Goal: Communication & Community: Answer question/provide support

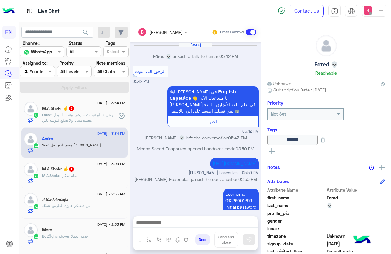
scroll to position [74, 0]
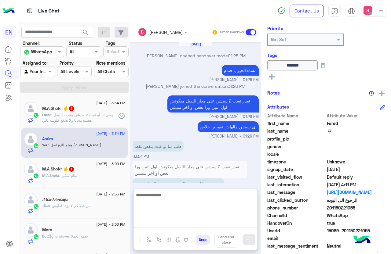
click at [169, 220] on textarea at bounding box center [195, 209] width 124 height 37
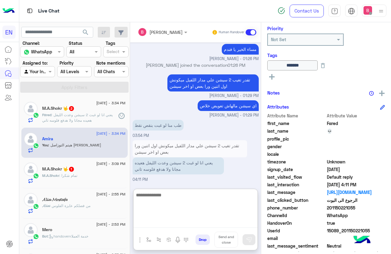
drag, startPoint x: 174, startPoint y: 210, endPoint x: 186, endPoint y: 199, distance: 16.2
click at [175, 209] on textarea at bounding box center [195, 209] width 124 height 37
type textarea "**********"
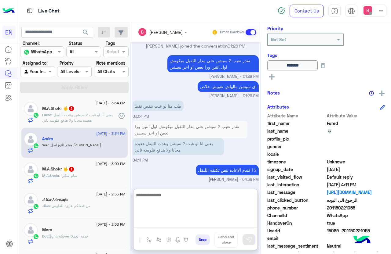
scroll to position [405, 0]
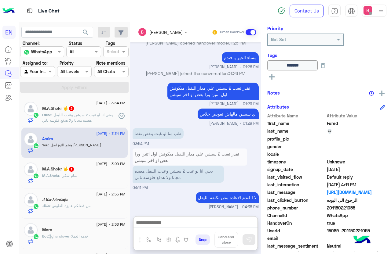
click at [93, 115] on span ": يعني انا لو غبت 2 سيشن وعدت الليفل هعيده مجانا ولا هدفع فلوسه تاني" at bounding box center [77, 118] width 71 height 10
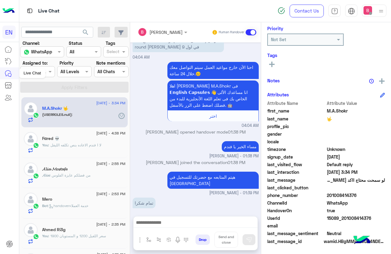
click at [37, 75] on div "Live Chat" at bounding box center [32, 73] width 27 height 10
click at [50, 70] on span at bounding box center [51, 71] width 8 height 6
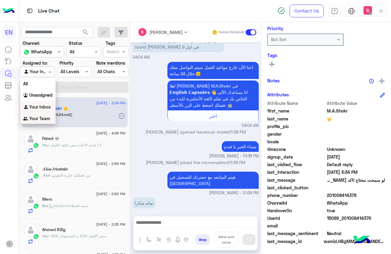
click at [38, 118] on b "Your Team" at bounding box center [39, 118] width 21 height 5
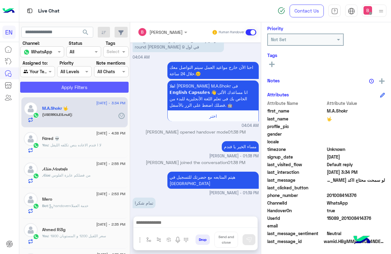
click at [62, 86] on button "Apply Filters" at bounding box center [74, 87] width 108 height 11
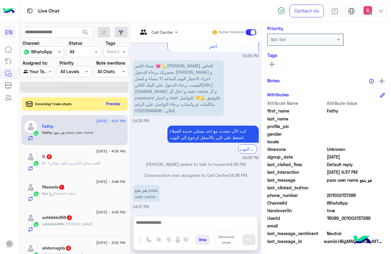
drag, startPoint x: 328, startPoint y: 194, endPoint x: 362, endPoint y: 195, distance: 34.2
click at [362, 195] on span "201002137288" at bounding box center [356, 195] width 58 height 6
copy span "01002137288"
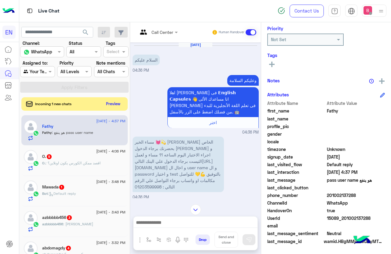
scroll to position [31, 0]
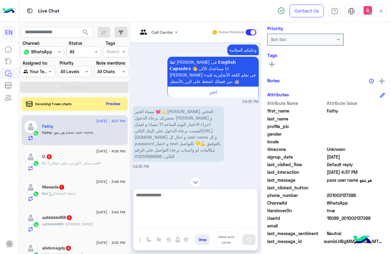
click at [178, 224] on textarea at bounding box center [195, 209] width 124 height 37
paste textarea "**********"
type textarea "**********"
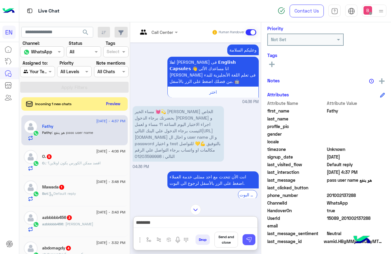
click at [246, 236] on button at bounding box center [248, 239] width 13 height 11
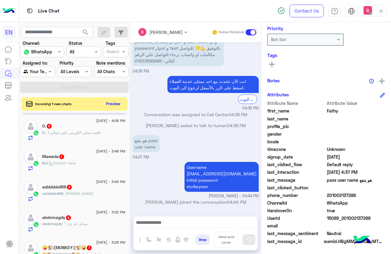
click at [107, 138] on div "O. : اقصد ممكن الكورس يكون اونلاين؟" at bounding box center [83, 135] width 83 height 11
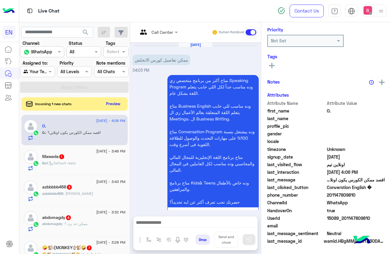
scroll to position [536, 0]
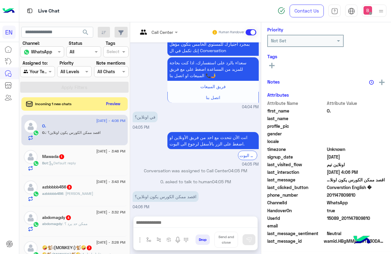
click at [158, 28] on div "Call Center" at bounding box center [154, 32] width 38 height 15
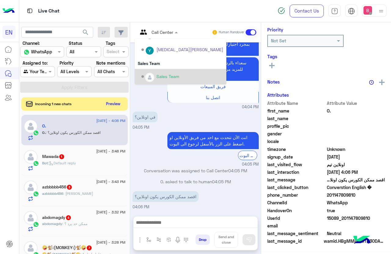
scroll to position [74, 0]
click at [150, 78] on img "Options list" at bounding box center [150, 78] width 8 height 8
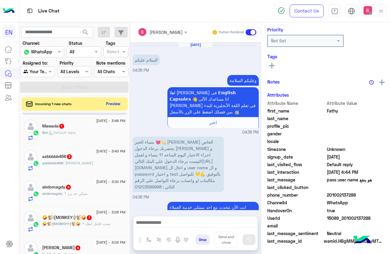
scroll to position [132, 0]
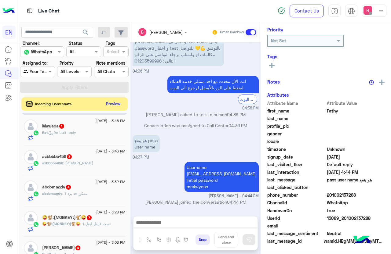
click at [91, 137] on div "Bot : Default reply" at bounding box center [83, 135] width 83 height 11
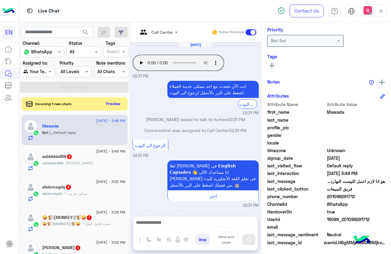
scroll to position [74, 0]
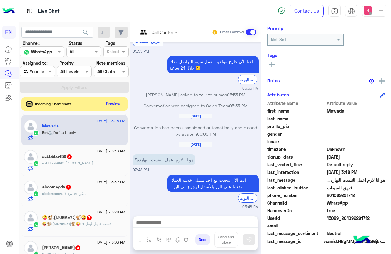
drag, startPoint x: 327, startPoint y: 195, endPoint x: 368, endPoint y: 197, distance: 40.7
click at [368, 197] on span "201099291712" at bounding box center [356, 195] width 58 height 6
copy span "01099291712"
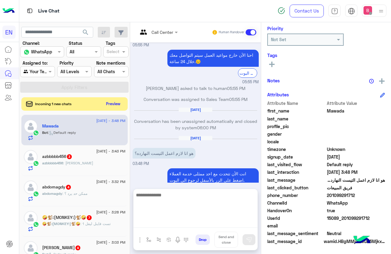
click at [175, 223] on textarea at bounding box center [195, 209] width 124 height 37
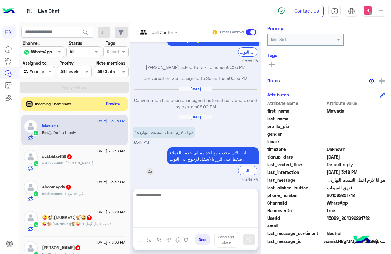
scroll to position [478, 0]
click at [177, 202] on textarea at bounding box center [195, 209] width 124 height 37
click at [183, 204] on textarea at bounding box center [195, 209] width 124 height 37
type textarea "*"
type textarea "**********"
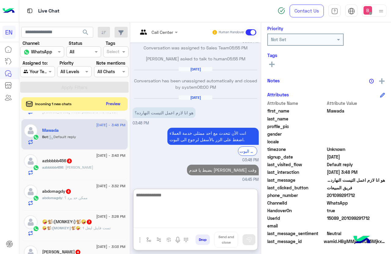
scroll to position [61, 0]
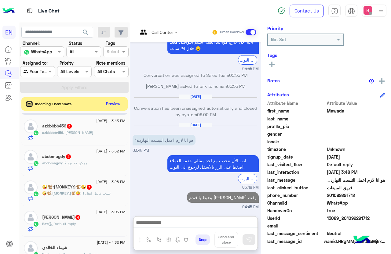
click at [96, 136] on div "azbbbbb456 : [PERSON_NAME]" at bounding box center [83, 135] width 83 height 11
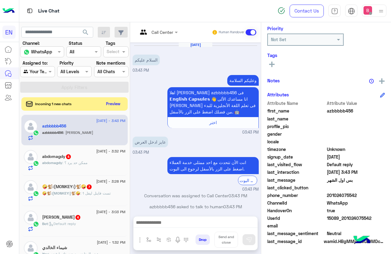
click at [163, 35] on div "Call Center" at bounding box center [162, 32] width 22 height 6
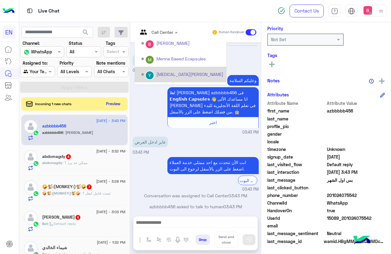
scroll to position [101, 0]
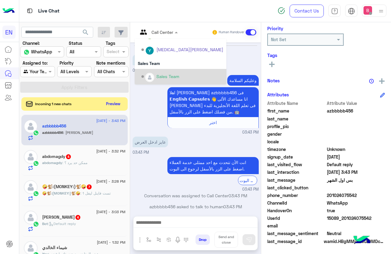
click at [156, 74] on div "Sales Team" at bounding box center [182, 76] width 82 height 11
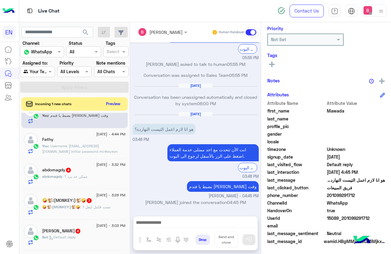
scroll to position [31, 0]
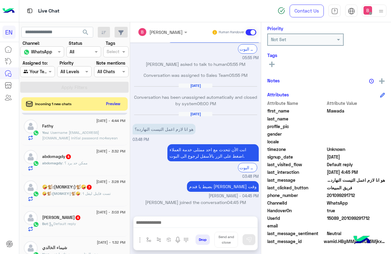
click at [98, 162] on div "abdomagdy : ممكن حد يرد ؟" at bounding box center [83, 166] width 83 height 11
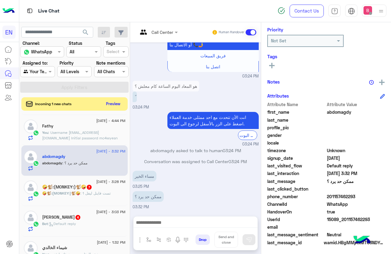
scroll to position [74, 0]
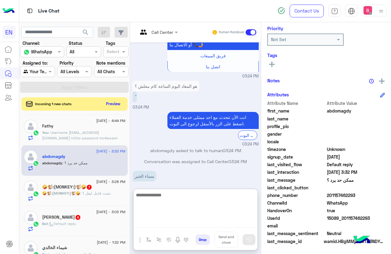
click at [173, 222] on textarea at bounding box center [195, 209] width 124 height 37
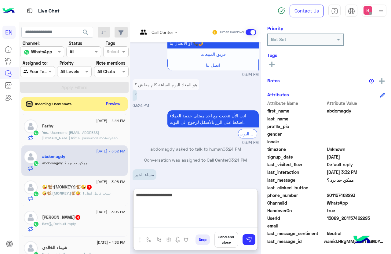
type textarea "**********"
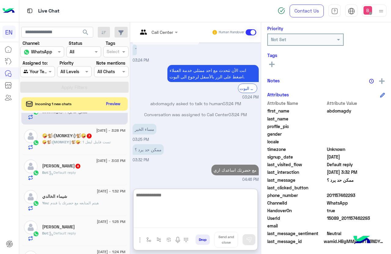
scroll to position [92, 0]
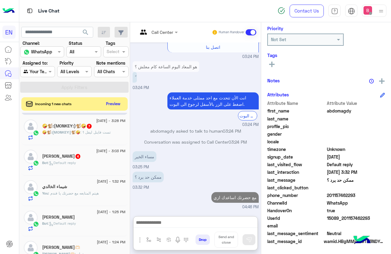
click at [77, 160] on div "[PERSON_NAME] 4" at bounding box center [83, 157] width 83 height 6
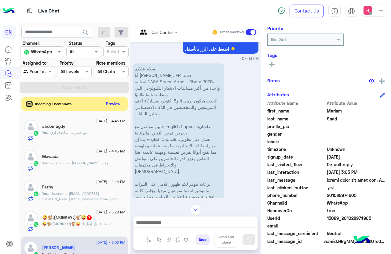
click at [101, 218] on div "🤪🐒:(MONKEY:)🐒🤪 7" at bounding box center [83, 218] width 83 height 6
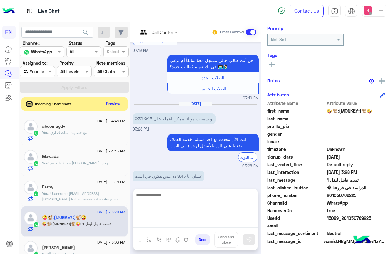
click at [197, 221] on textarea at bounding box center [195, 209] width 124 height 37
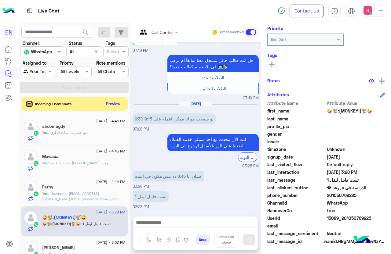
drag, startPoint x: 328, startPoint y: 196, endPoint x: 359, endPoint y: 198, distance: 31.5
click at [359, 198] on span "201050769225" at bounding box center [356, 195] width 58 height 6
copy span "01050769225"
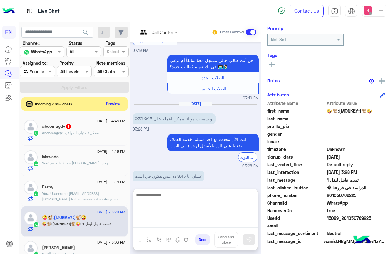
click at [168, 221] on textarea at bounding box center [195, 209] width 124 height 37
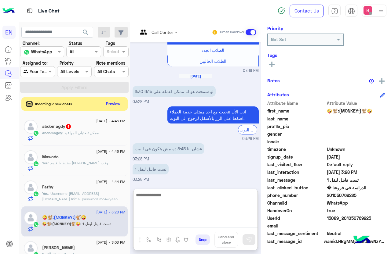
click at [179, 215] on textarea at bounding box center [195, 209] width 124 height 37
type textarea "*"
type textarea "**********"
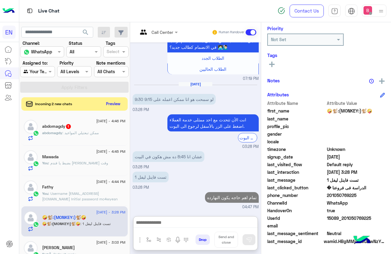
click at [98, 134] on span ": ممكن تبعتيلي المواعيد" at bounding box center [80, 133] width 36 height 5
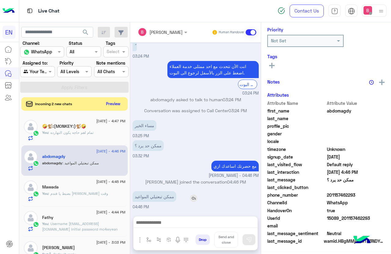
scroll to position [74, 0]
drag, startPoint x: 327, startPoint y: 196, endPoint x: 370, endPoint y: 195, distance: 42.8
click at [370, 195] on span "201157462293" at bounding box center [356, 195] width 58 height 6
copy span "01157462293"
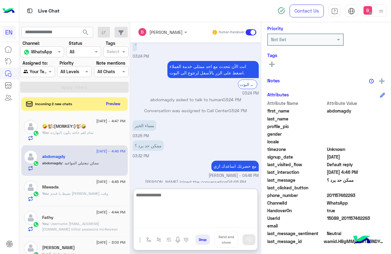
click at [186, 225] on textarea at bounding box center [195, 209] width 124 height 37
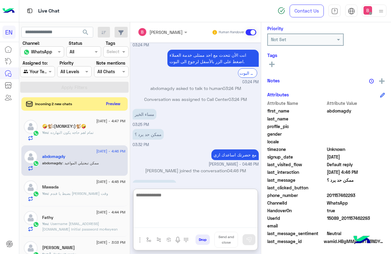
scroll to position [508, 0]
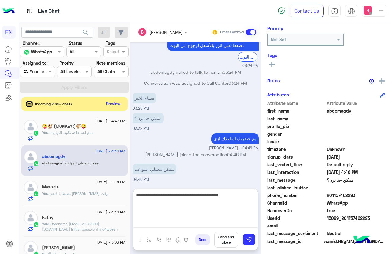
type textarea "**********"
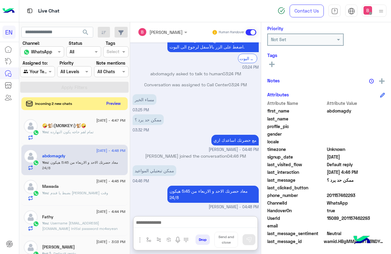
click at [117, 103] on button "Preview" at bounding box center [113, 104] width 19 height 8
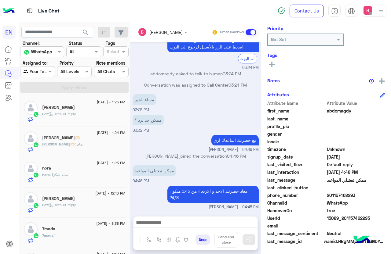
scroll to position [366, 0]
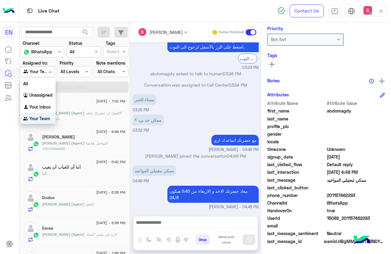
click at [36, 72] on input "text" at bounding box center [31, 72] width 14 height 6
click at [37, 98] on div "Unassigned" at bounding box center [37, 95] width 35 height 12
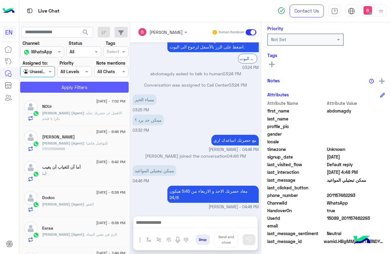
click at [53, 90] on button "Apply Filters" at bounding box center [74, 87] width 108 height 11
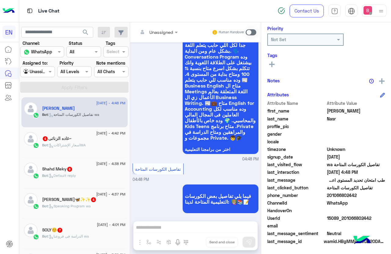
click at [85, 143] on span ": اسعار [DEMOGRAPHIC_DATA]" at bounding box center [67, 145] width 38 height 5
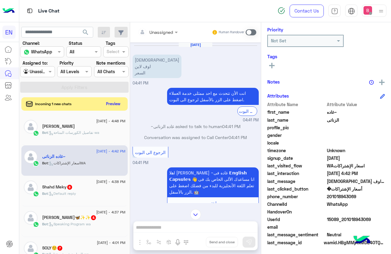
scroll to position [74, 0]
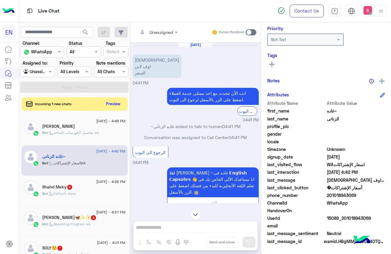
click at [159, 30] on input "text" at bounding box center [150, 32] width 25 height 6
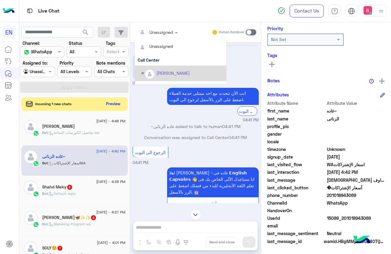
scroll to position [101, 0]
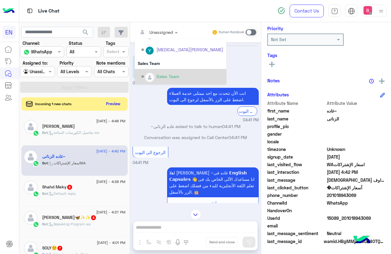
drag, startPoint x: 156, startPoint y: 74, endPoint x: 148, endPoint y: 97, distance: 24.8
click at [157, 74] on div "Sales Team" at bounding box center [167, 76] width 23 height 6
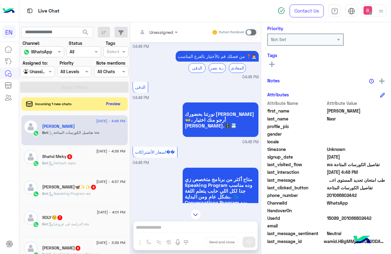
scroll to position [551, 0]
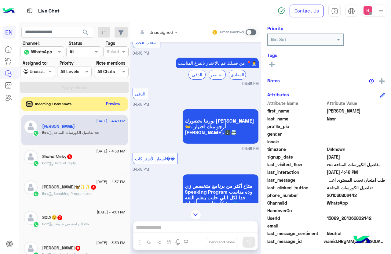
click at [160, 33] on input "text" at bounding box center [150, 32] width 25 height 6
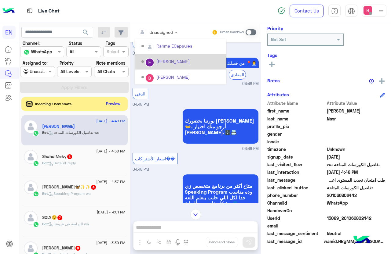
scroll to position [101, 0]
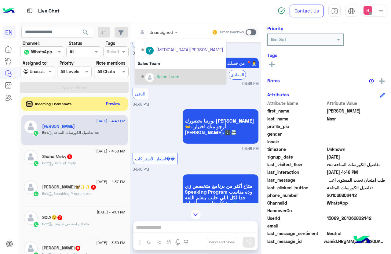
click at [170, 75] on div "Sales Team" at bounding box center [167, 76] width 23 height 6
click at [170, 81] on small "04:48 PM" at bounding box center [195, 84] width 126 height 6
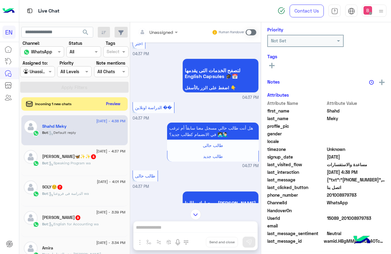
click at [165, 30] on div at bounding box center [158, 31] width 46 height 7
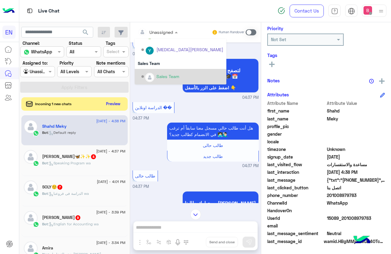
click at [160, 77] on div "Sales Team" at bounding box center [167, 76] width 23 height 6
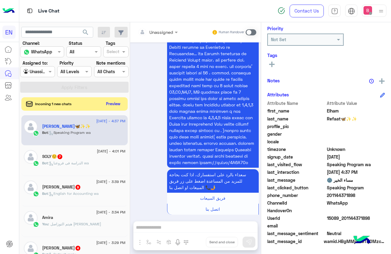
click at [154, 35] on div "Unassigned" at bounding box center [161, 32] width 24 height 6
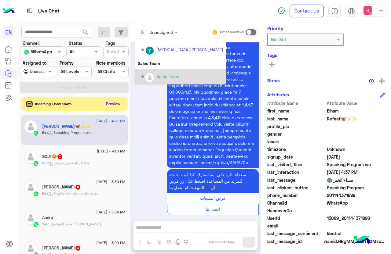
click at [157, 70] on div "Sales Team" at bounding box center [181, 77] width 92 height 16
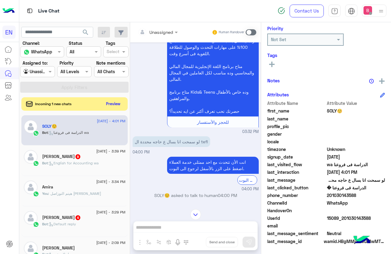
click at [165, 26] on div "Unassigned Human Handover" at bounding box center [195, 32] width 131 height 20
click at [163, 33] on div at bounding box center [158, 31] width 46 height 7
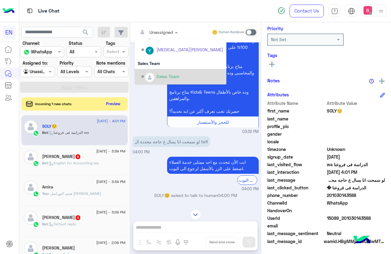
click at [159, 75] on div "Sales Team" at bounding box center [167, 76] width 23 height 6
click at [159, 75] on div "متاح أكتر من برنامج متخصص زي Speaking Program وده مناسب جداً لكل اللي حابب يتعل…" at bounding box center [195, 59] width 126 height 152
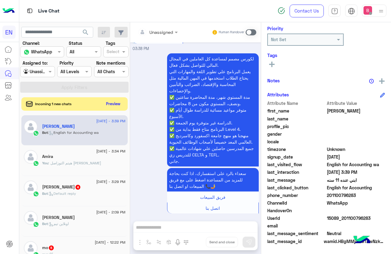
click at [98, 189] on div "[PERSON_NAME] 4" at bounding box center [83, 188] width 83 height 6
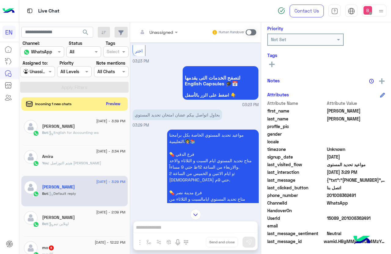
drag, startPoint x: 328, startPoint y: 196, endPoint x: 336, endPoint y: 198, distance: 7.8
click at [363, 196] on span "201008362491" at bounding box center [356, 195] width 58 height 6
copy span "01008362491"
click at [273, 64] on rect at bounding box center [271, 64] width 5 height 1
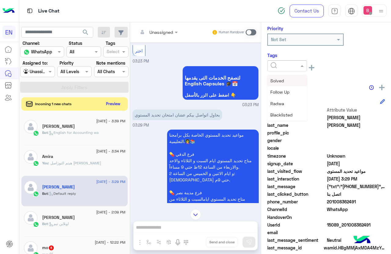
click at [280, 68] on input "text" at bounding box center [279, 66] width 19 height 6
click at [285, 82] on div "Solved" at bounding box center [287, 80] width 40 height 11
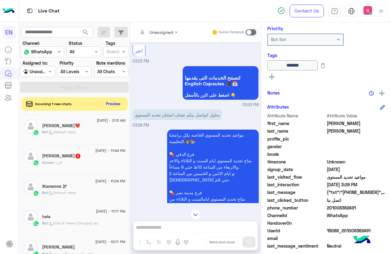
click at [96, 133] on div "Bot : Default reply" at bounding box center [83, 134] width 83 height 11
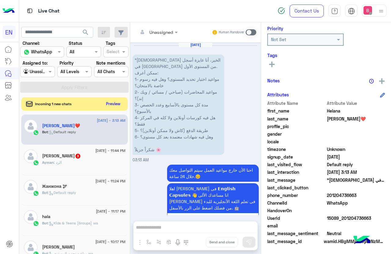
click at [74, 162] on div "[PERSON_NAME] : الرد" at bounding box center [83, 165] width 83 height 11
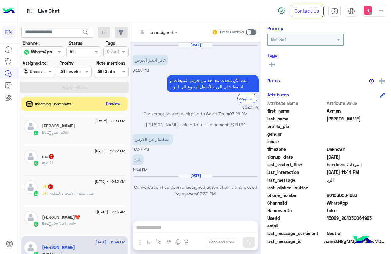
click at [87, 166] on div "mo : ؟؟" at bounding box center [83, 165] width 83 height 11
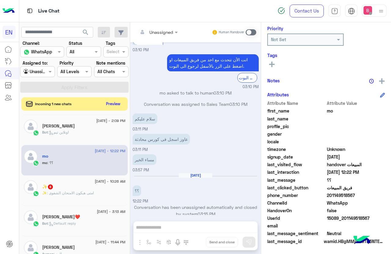
click at [86, 189] on div "✨ 8" at bounding box center [83, 187] width 83 height 6
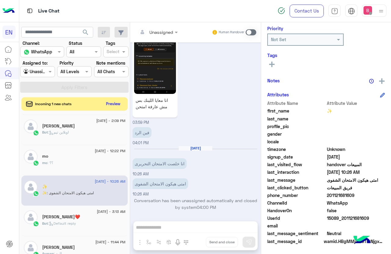
drag, startPoint x: 336, startPoint y: 196, endPoint x: 361, endPoint y: 196, distance: 25.3
click at [361, 196] on span "201121681609" at bounding box center [356, 195] width 58 height 6
click at [361, 202] on span "WhatsApp" at bounding box center [356, 203] width 58 height 6
drag, startPoint x: 328, startPoint y: 196, endPoint x: 347, endPoint y: 197, distance: 18.6
click at [363, 195] on span "201121681609" at bounding box center [356, 195] width 58 height 6
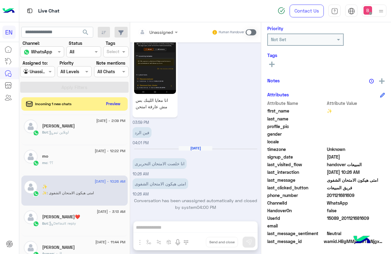
copy span "01121681609"
click at [166, 222] on div "Unassigned Human Handover [DATE] السلام عليكم ورحمة الله وبركاته 03:57 PM وعليك…" at bounding box center [195, 139] width 131 height 234
drag, startPoint x: 165, startPoint y: 237, endPoint x: 166, endPoint y: 229, distance: 8.6
click at [165, 234] on div "Unassigned Human Handover [DATE] السلام عليكم ورحمة الله وبركاته 03:57 PM وعليك…" at bounding box center [195, 139] width 131 height 234
click at [167, 229] on div "Unassigned Human Handover [DATE] السلام عليكم ورحمة الله وبركاته 03:57 PM وعليك…" at bounding box center [195, 139] width 131 height 234
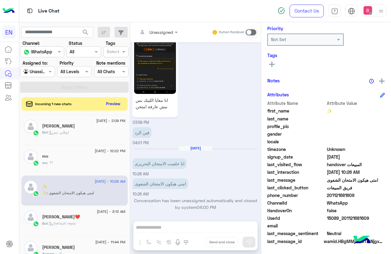
click at [251, 31] on span at bounding box center [250, 32] width 11 height 6
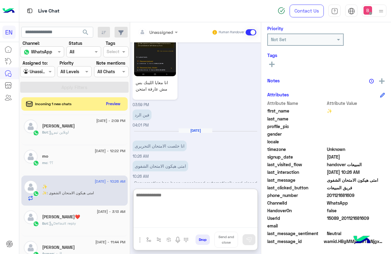
click at [184, 223] on textarea at bounding box center [195, 209] width 124 height 37
type textarea "**********"
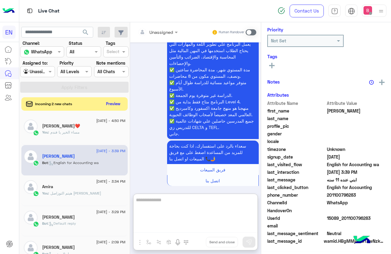
scroll to position [74, 0]
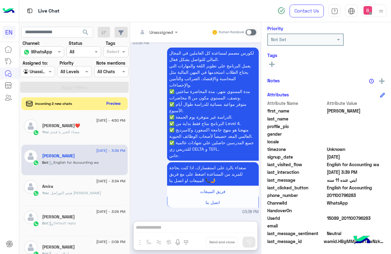
click at [113, 106] on button "Preview" at bounding box center [113, 104] width 19 height 8
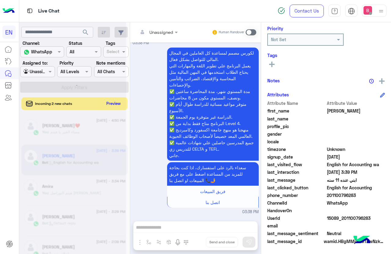
scroll to position [644, 0]
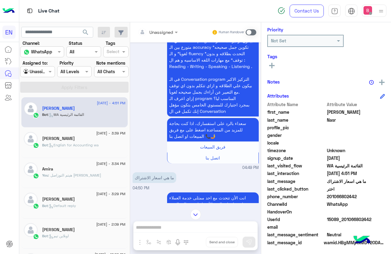
scroll to position [709, 0]
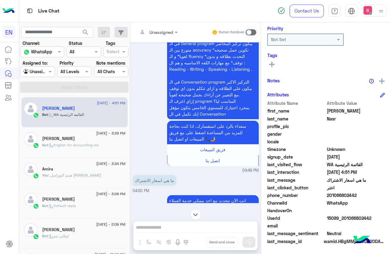
click at [40, 74] on div at bounding box center [37, 71] width 34 height 7
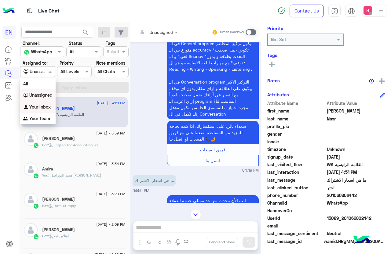
click at [43, 107] on b "Your Inbox" at bounding box center [39, 106] width 21 height 5
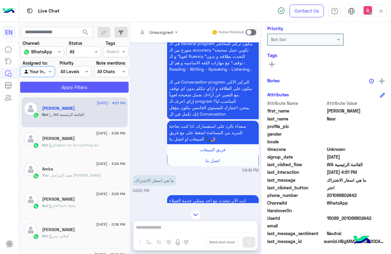
click at [55, 89] on button "Apply Filters" at bounding box center [74, 87] width 108 height 11
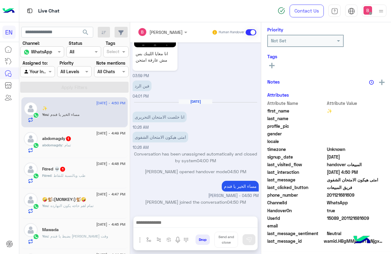
scroll to position [74, 0]
click at [187, 218] on div at bounding box center [195, 224] width 124 height 15
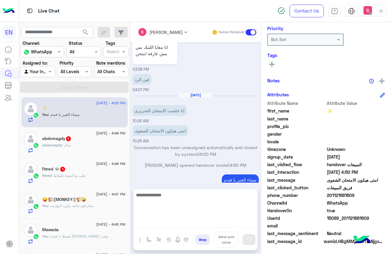
click at [172, 222] on textarea at bounding box center [195, 209] width 124 height 37
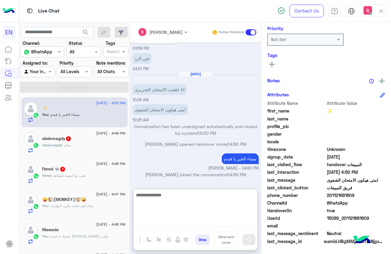
click at [173, 207] on textarea at bounding box center [195, 209] width 124 height 37
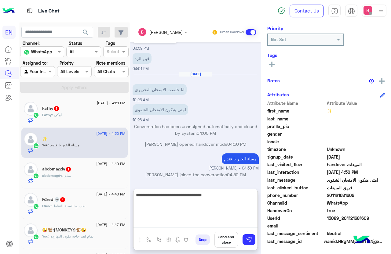
type textarea "**********"
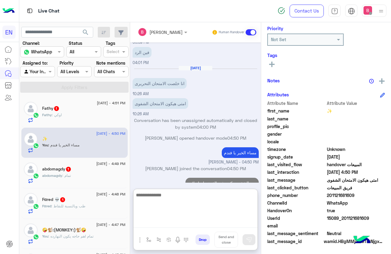
scroll to position [560, 0]
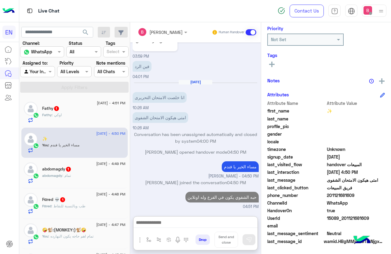
click at [73, 117] on div "Fathy : اوكي" at bounding box center [83, 117] width 83 height 11
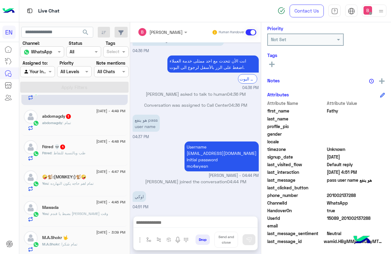
scroll to position [61, 0]
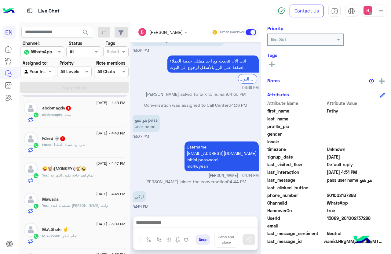
click at [94, 122] on div "abdomagdy : تمام" at bounding box center [83, 117] width 83 height 11
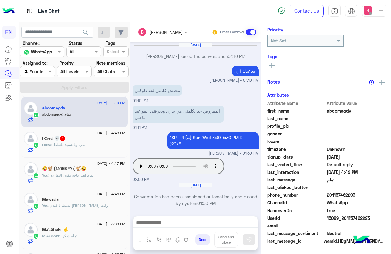
scroll to position [487, 0]
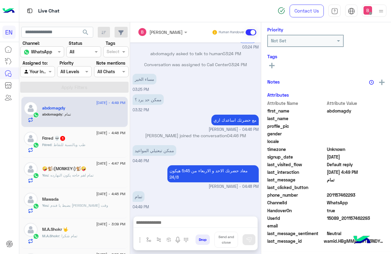
click at [97, 142] on div "[DATE] - 4:48 PM Fαred 💀 1 Fαred : طب وبالنسبة للنقاط" at bounding box center [83, 142] width 83 height 21
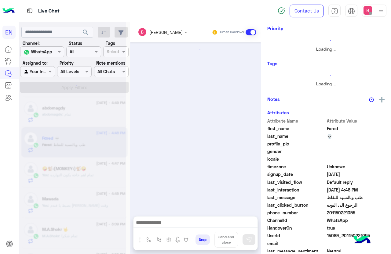
scroll to position [74, 0]
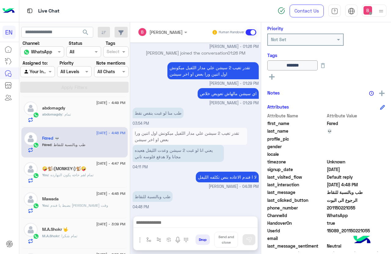
click at [152, 176] on div "لا ا فندم الاعاده بنص تكلفه الليفل [PERSON_NAME] - 04:38 PM" at bounding box center [195, 180] width 126 height 20
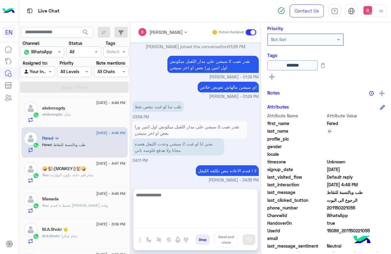
click at [154, 226] on textarea at bounding box center [195, 209] width 124 height 37
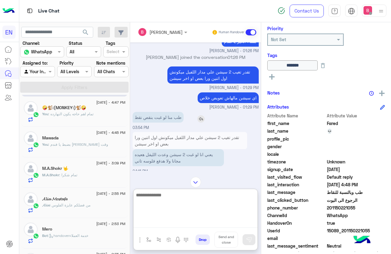
scroll to position [393, 0]
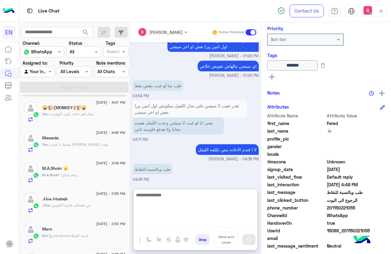
click at [154, 206] on textarea at bounding box center [195, 209] width 124 height 37
type textarea "**********"
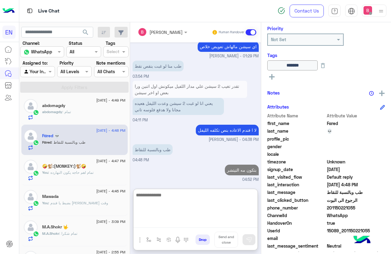
scroll to position [0, 0]
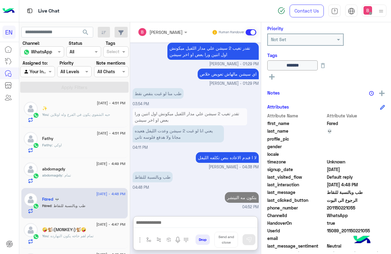
click at [39, 72] on div at bounding box center [37, 71] width 34 height 7
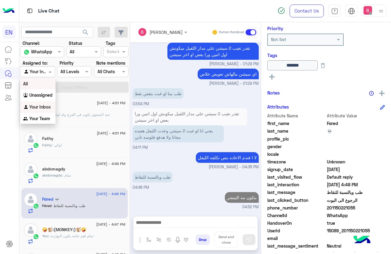
scroll to position [385, 0]
click at [38, 96] on b "Unassigned" at bounding box center [40, 95] width 23 height 5
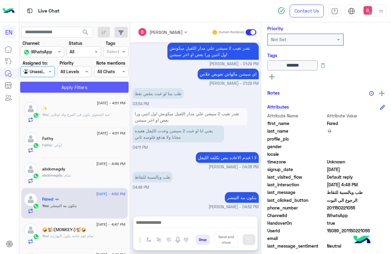
click at [52, 86] on button "Apply Filters" at bounding box center [74, 87] width 108 height 11
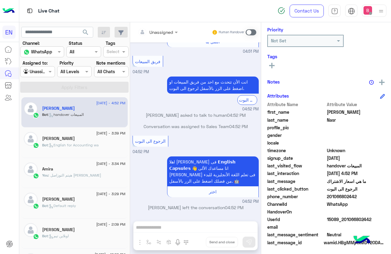
scroll to position [74, 0]
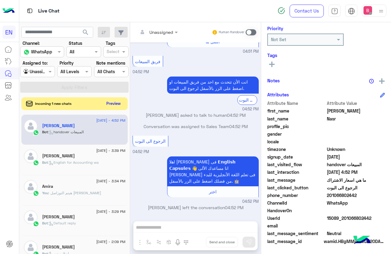
click at [114, 103] on button "Preview" at bounding box center [113, 104] width 19 height 8
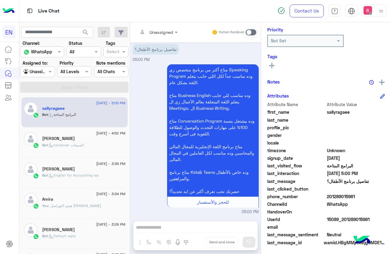
scroll to position [74, 0]
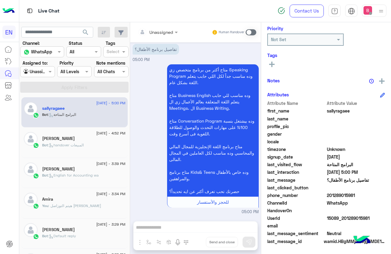
click at [36, 73] on input "text" at bounding box center [31, 72] width 14 height 6
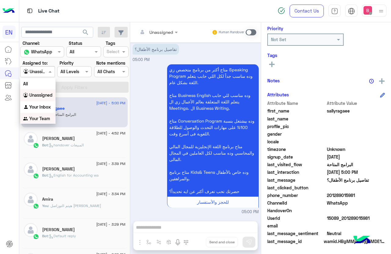
drag, startPoint x: 45, startPoint y: 120, endPoint x: 48, endPoint y: 117, distance: 3.7
click at [45, 120] on b "Your Team" at bounding box center [39, 118] width 21 height 5
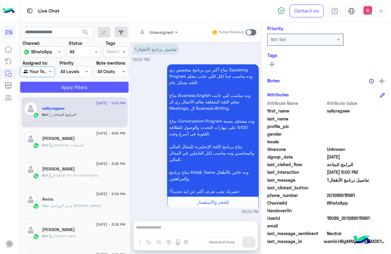
click at [62, 87] on button "Apply Filters" at bounding box center [74, 87] width 108 height 11
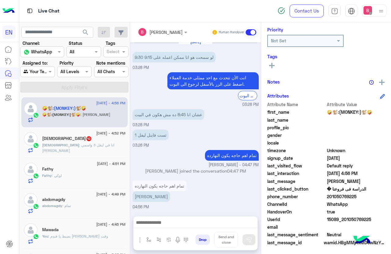
scroll to position [74, 0]
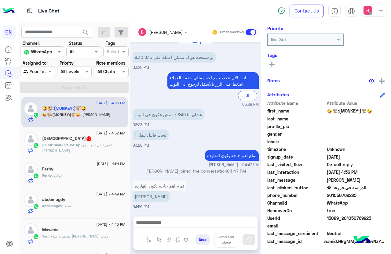
click at [97, 149] on p "[DEMOGRAPHIC_DATA] : انا في ليفل 3 واسمي [PERSON_NAME]" at bounding box center [83, 148] width 83 height 11
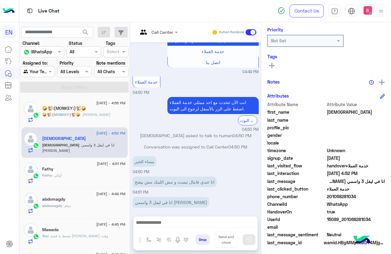
scroll to position [74, 0]
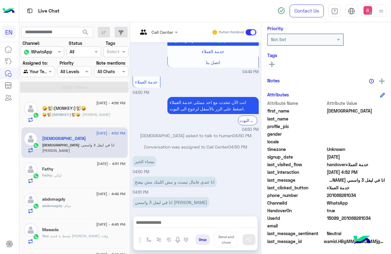
drag, startPoint x: 337, startPoint y: 195, endPoint x: 348, endPoint y: 195, distance: 11.3
click at [365, 195] on span "201068281034" at bounding box center [356, 195] width 58 height 6
copy span "01068281034"
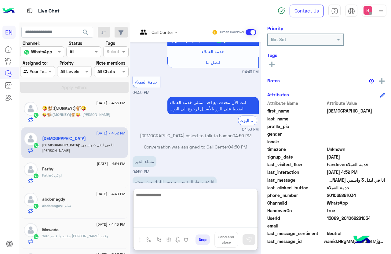
paste textarea "**********"
type textarea "**********"
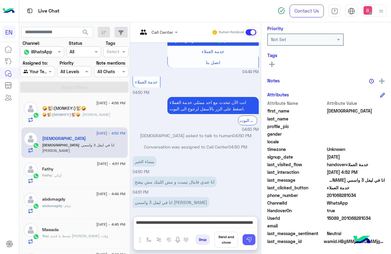
click at [248, 239] on img at bounding box center [249, 240] width 6 height 6
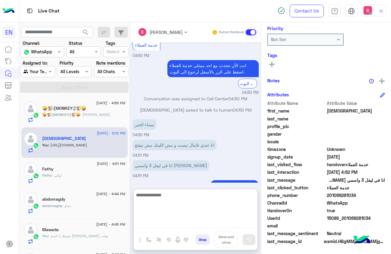
scroll to position [434, 0]
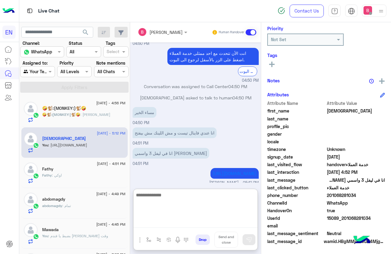
paste textarea "**********"
type textarea "**********"
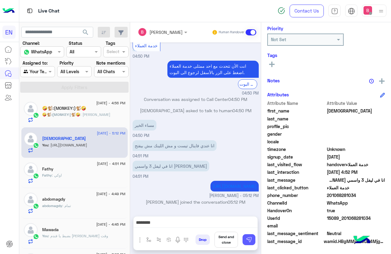
drag, startPoint x: 269, startPoint y: 239, endPoint x: 264, endPoint y: 243, distance: 6.4
click at [252, 239] on img at bounding box center [249, 240] width 6 height 6
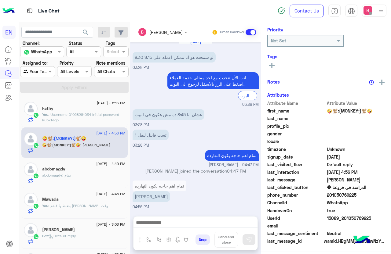
scroll to position [74, 0]
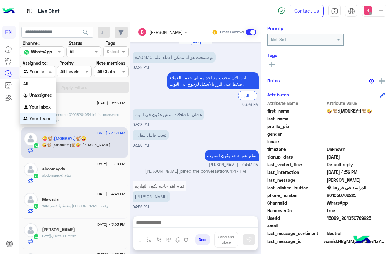
click at [45, 74] on div at bounding box center [37, 71] width 34 height 7
click at [46, 93] on b "Unassigned" at bounding box center [40, 94] width 23 height 5
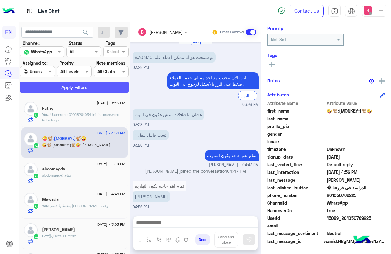
click at [56, 86] on button "Apply Filters" at bounding box center [74, 87] width 108 height 11
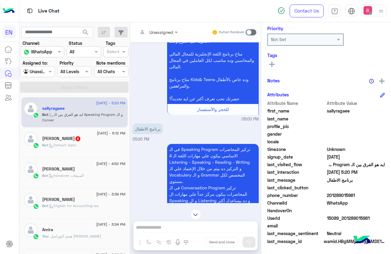
scroll to position [105, 0]
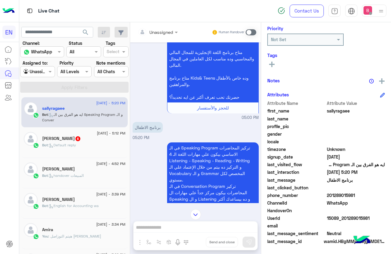
click at [92, 143] on div "Bot : Default reply" at bounding box center [83, 148] width 83 height 11
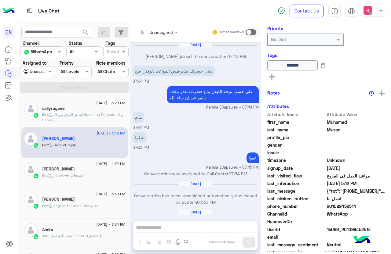
scroll to position [387, 0]
